Goal: Find specific page/section: Find specific page/section

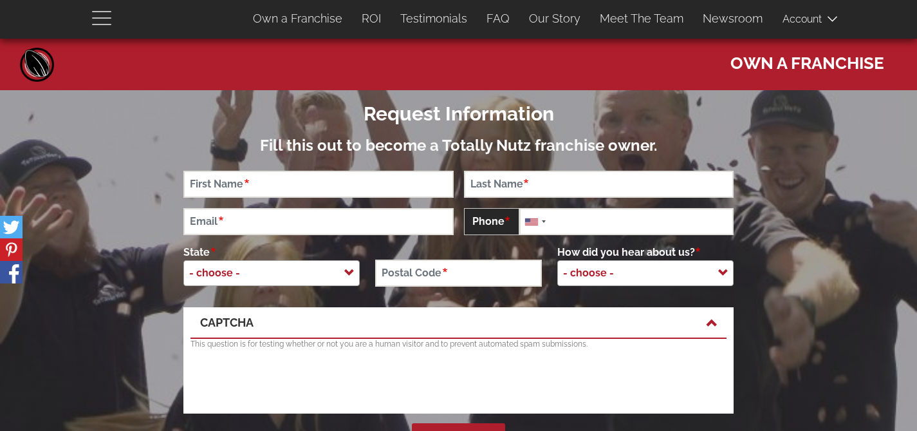
click at [97, 21] on span "button" at bounding box center [105, 17] width 26 height 15
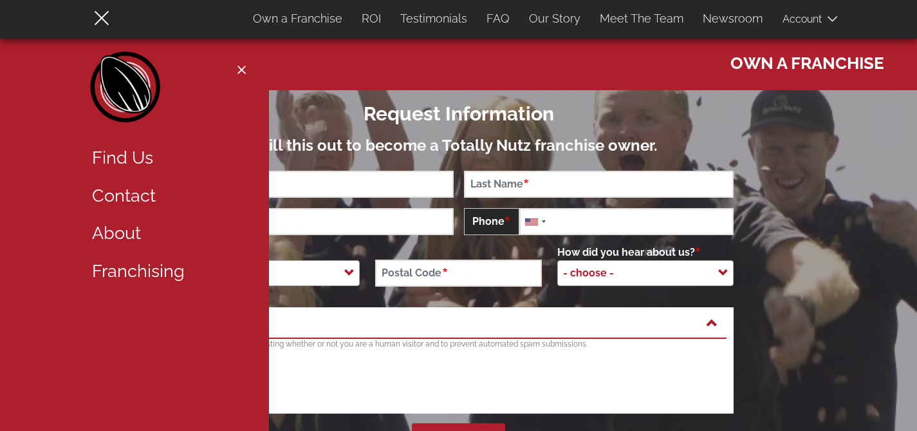
click at [130, 155] on link "Find Us" at bounding box center [165, 158] width 167 height 38
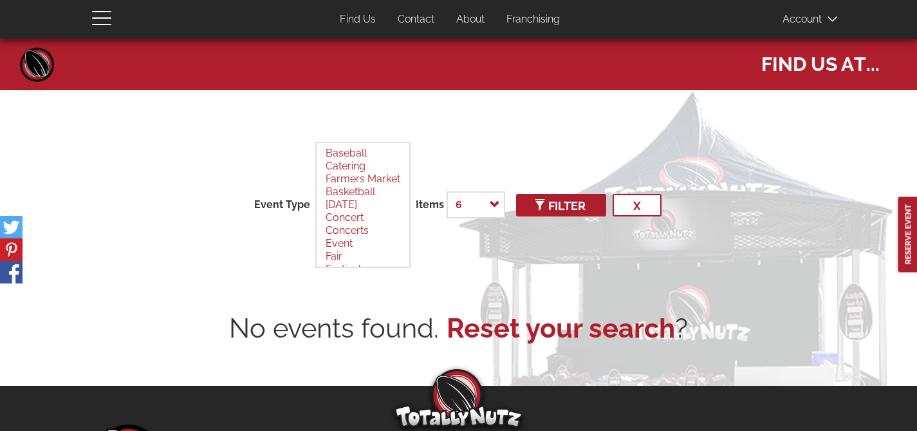
select select
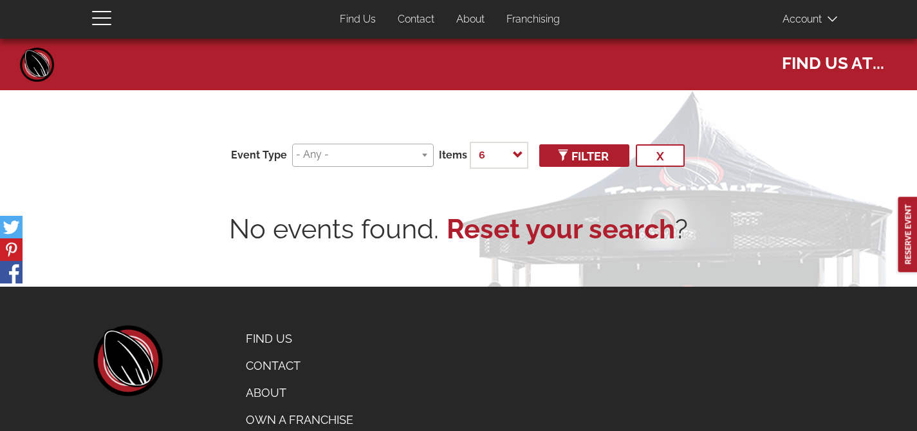
click at [366, 160] on input "search" at bounding box center [360, 154] width 129 height 15
